Goal: Information Seeking & Learning: Learn about a topic

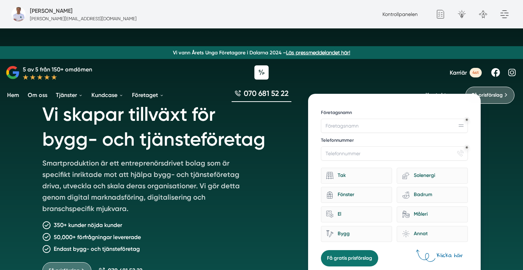
click at [455, 75] on span "Karriär" at bounding box center [457, 72] width 17 height 7
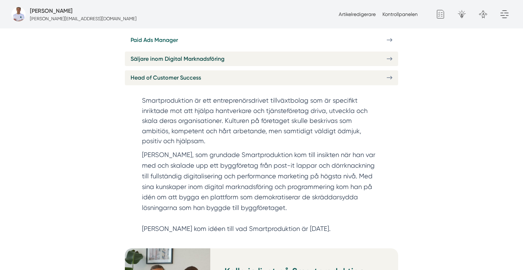
scroll to position [198, 0]
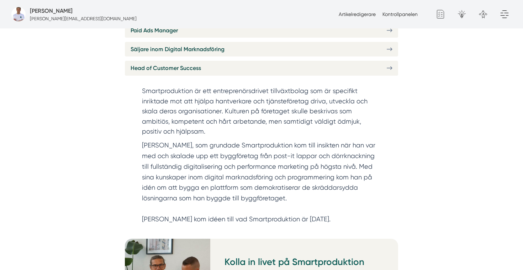
click at [216, 18] on link "Försäljningschef" at bounding box center [261, 11] width 273 height 15
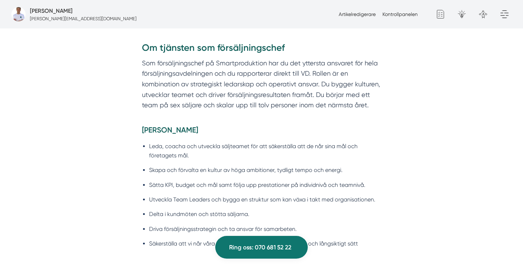
scroll to position [343, 0]
